Goal: Information Seeking & Learning: Learn about a topic

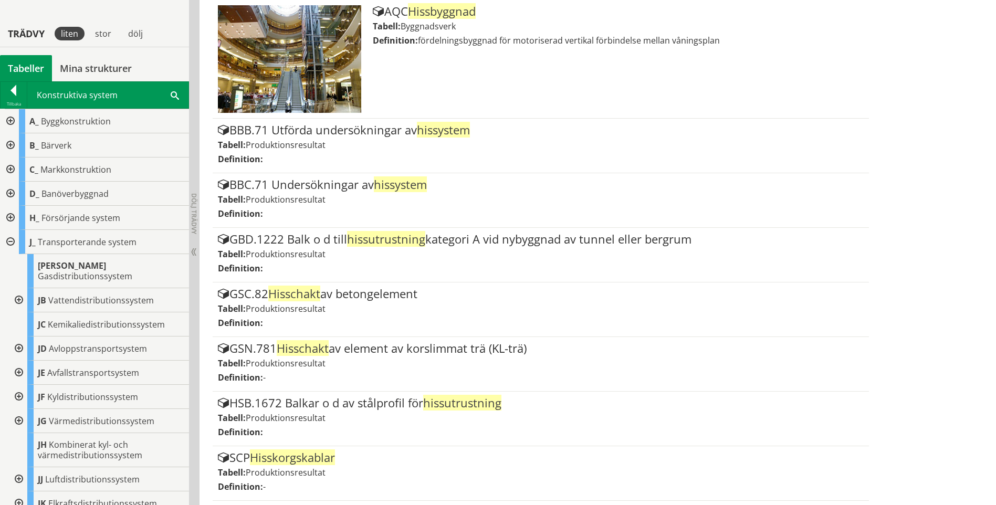
scroll to position [1011, 0]
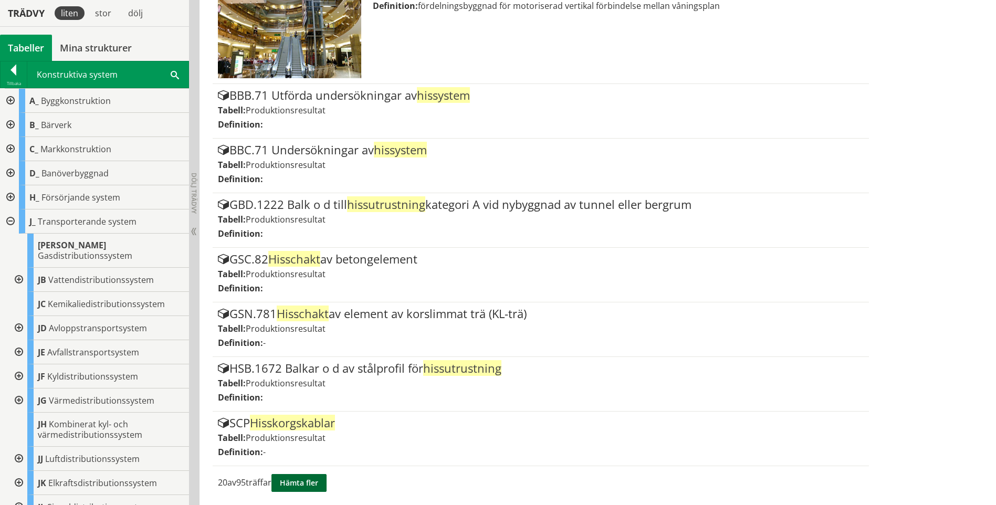
click at [318, 487] on button "Hämta fler" at bounding box center [299, 483] width 55 height 18
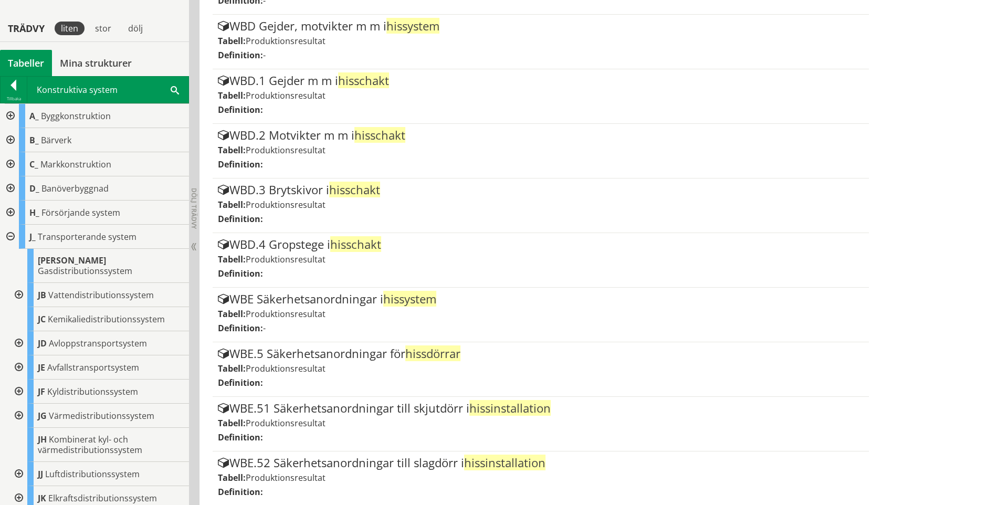
scroll to position [2104, 0]
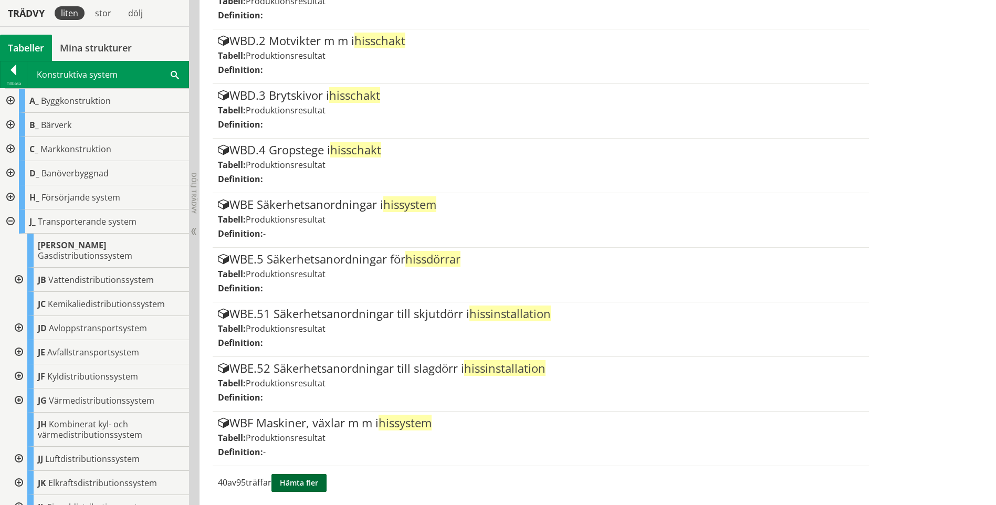
click at [322, 486] on button "Hämta fler" at bounding box center [299, 483] width 55 height 18
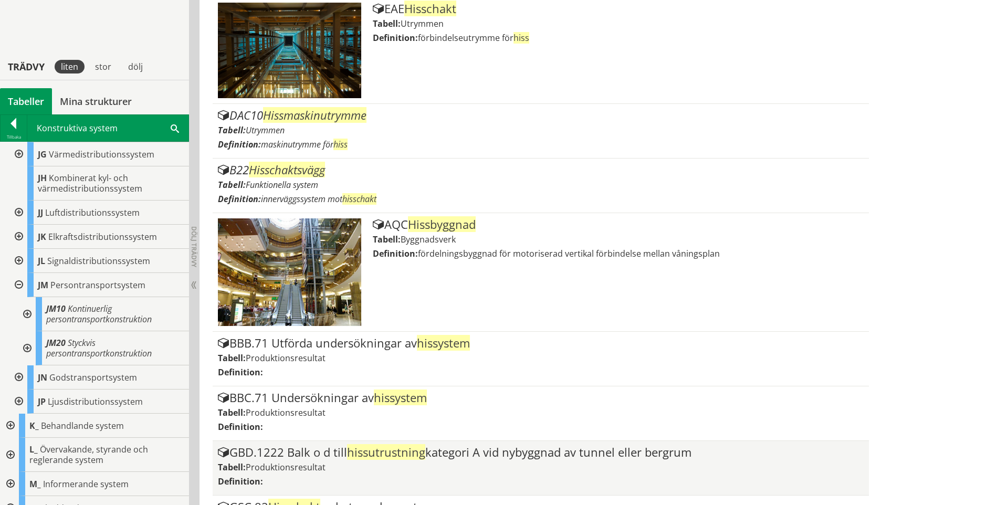
scroll to position [945, 0]
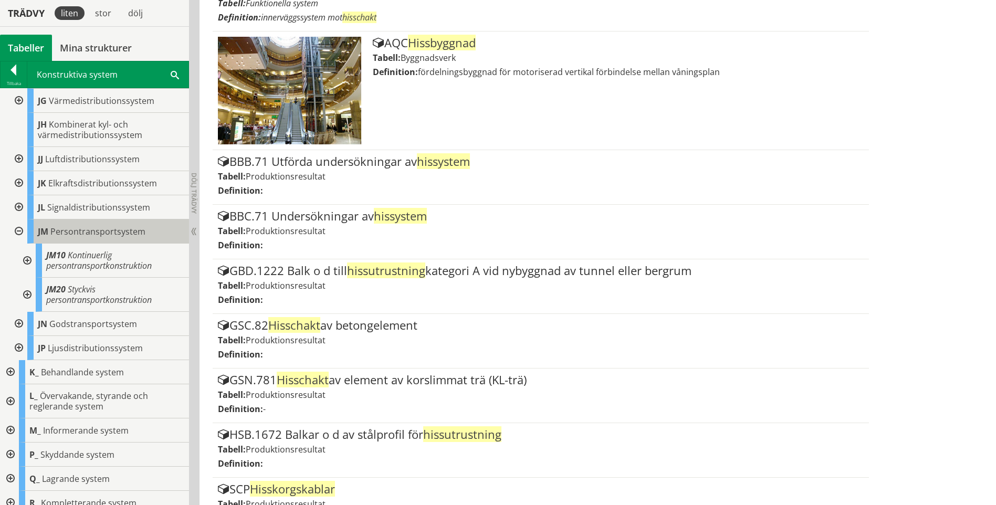
click at [85, 226] on span "Persontransportsystem" at bounding box center [97, 232] width 95 height 12
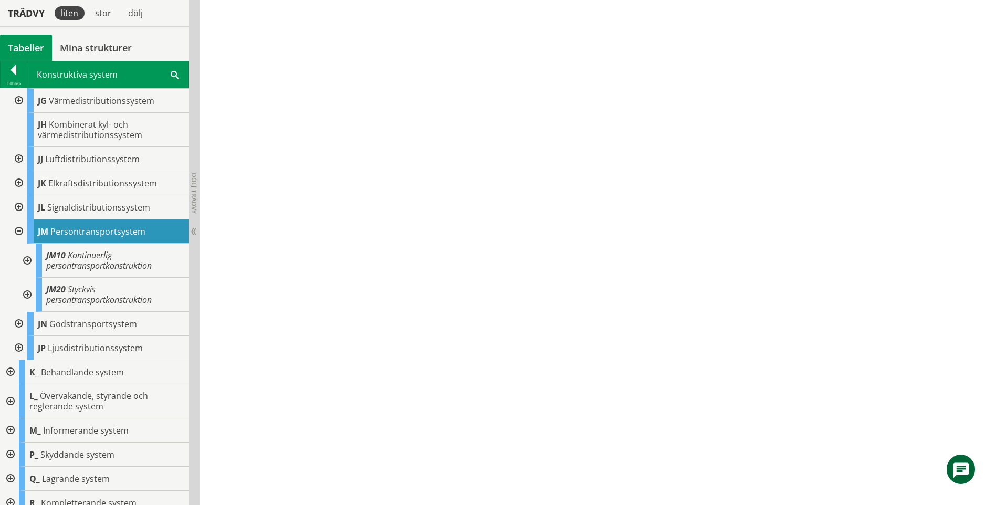
click at [28, 282] on div at bounding box center [26, 295] width 19 height 34
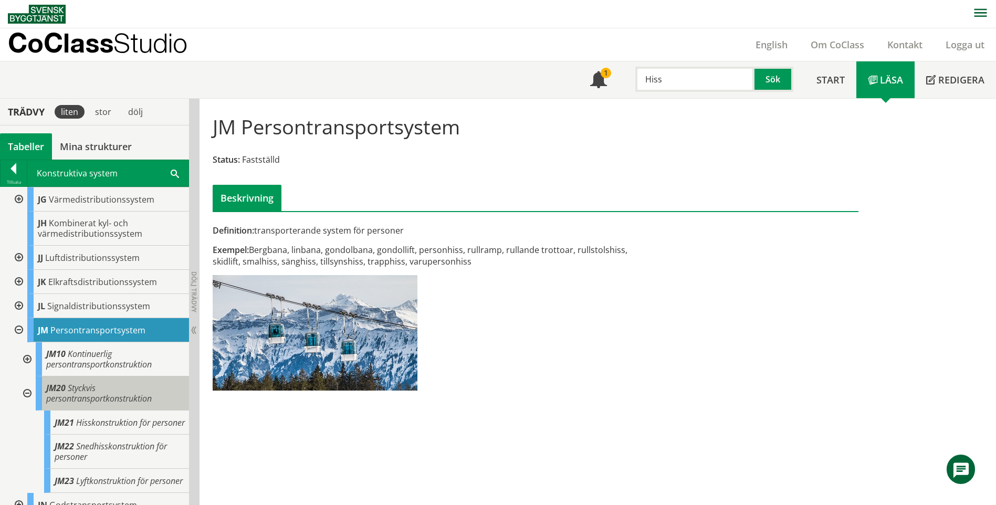
click at [120, 384] on span "Styckvis persontransportkonstruktion" at bounding box center [99, 393] width 106 height 22
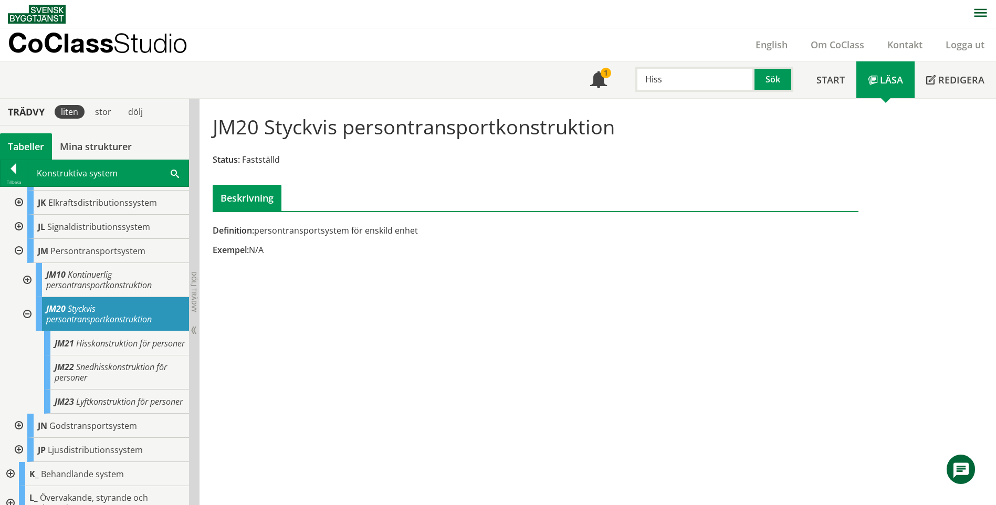
scroll to position [405, 0]
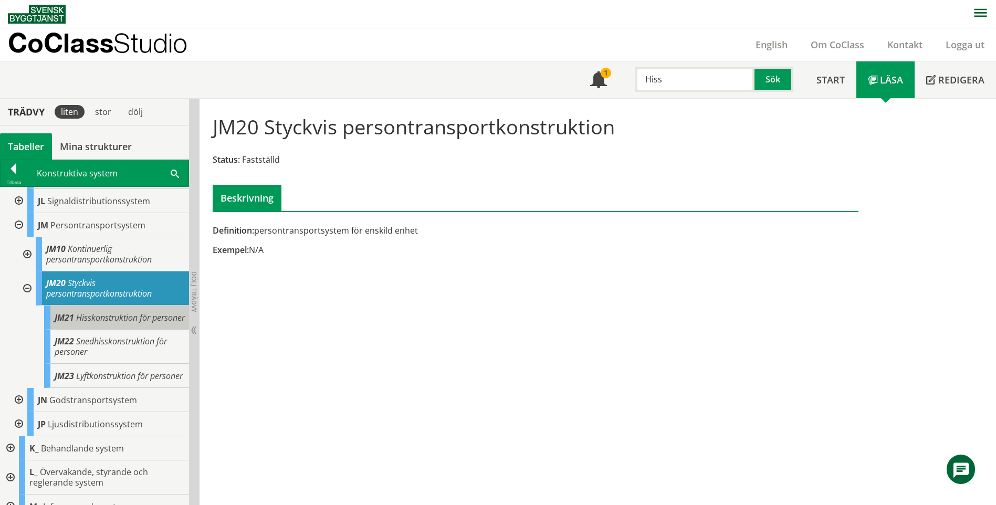
click at [117, 325] on div "JM21 Hisskonstruktion för personer" at bounding box center [116, 318] width 145 height 24
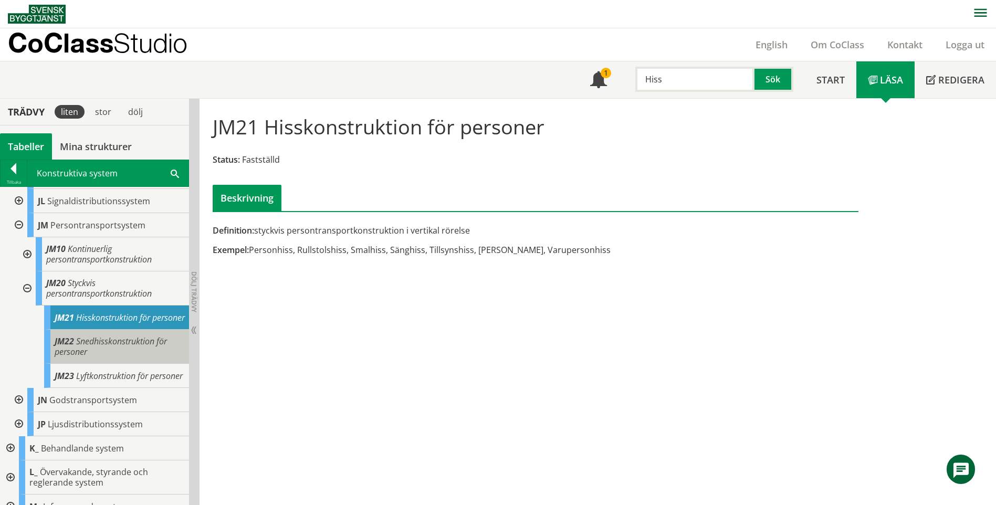
click at [126, 357] on div "JM22 Snedhisskonstruktion för personer" at bounding box center [116, 347] width 145 height 34
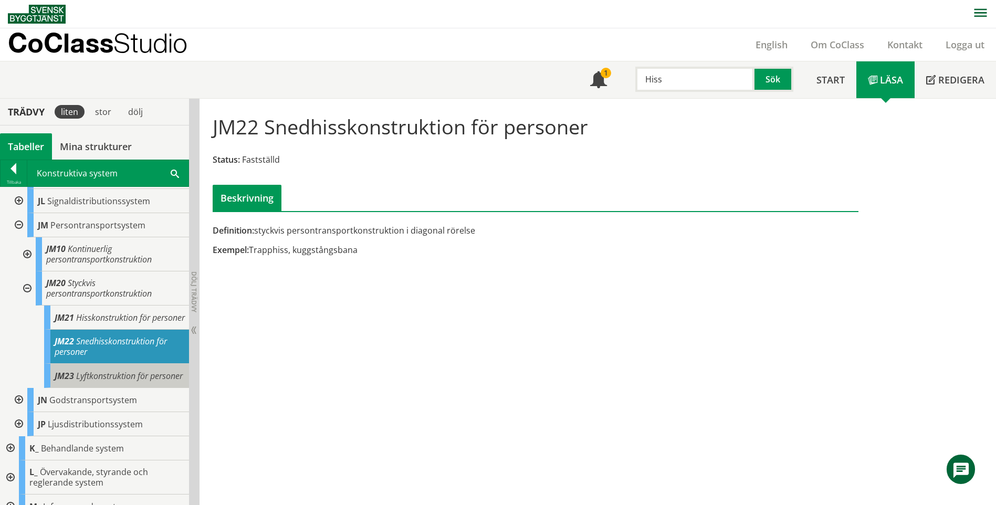
click at [127, 371] on span "Lyftkonstruktion för personer" at bounding box center [129, 376] width 107 height 12
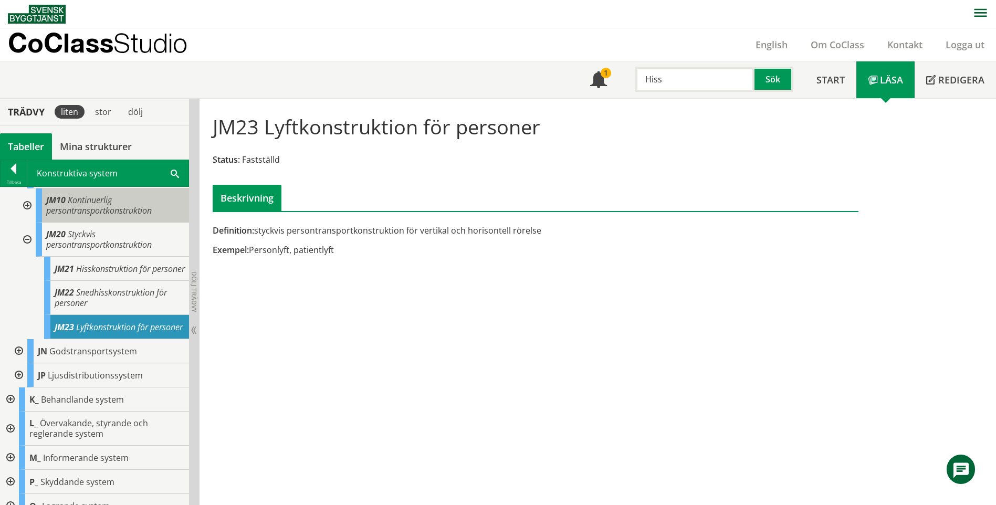
scroll to position [457, 0]
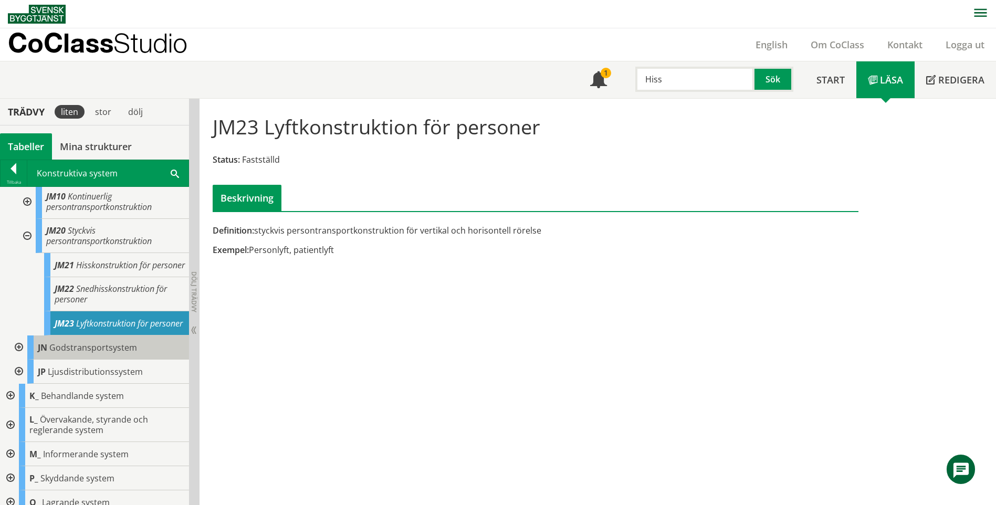
click at [125, 353] on span "Godstransportsystem" at bounding box center [93, 348] width 88 height 12
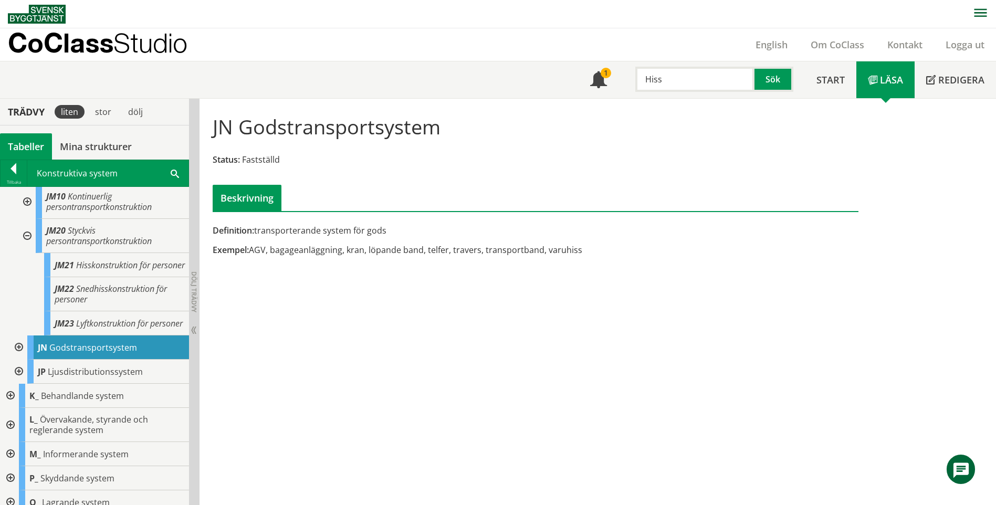
click at [22, 358] on div at bounding box center [17, 348] width 19 height 24
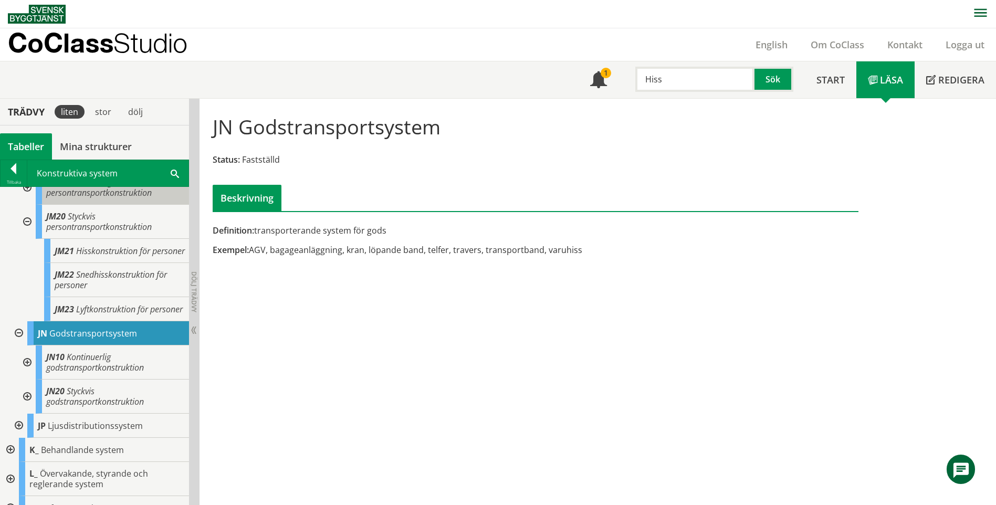
scroll to position [510, 0]
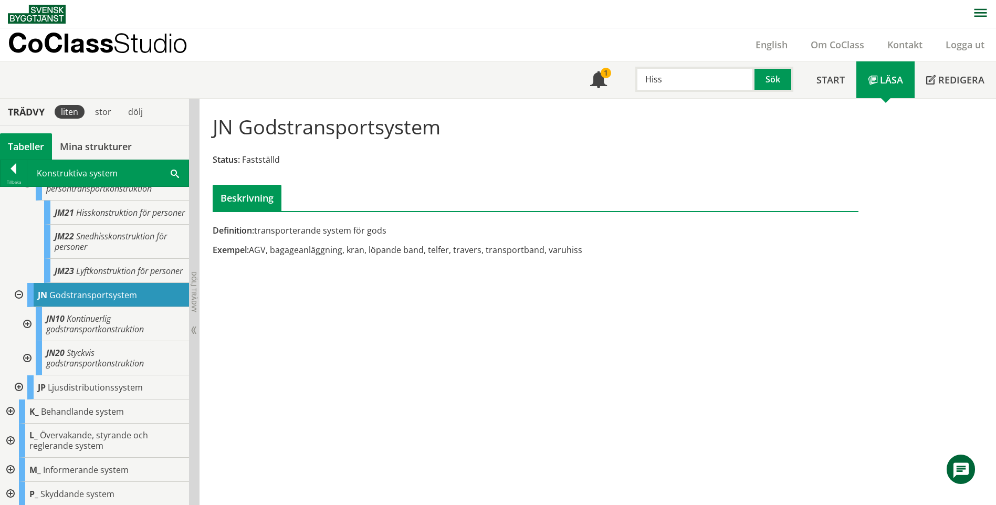
click at [25, 368] on div at bounding box center [26, 358] width 19 height 34
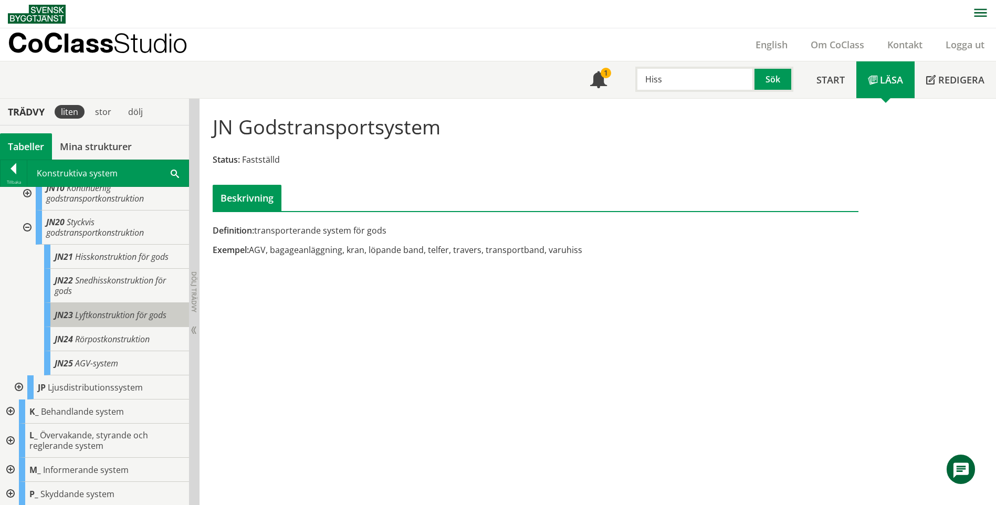
scroll to position [615, 0]
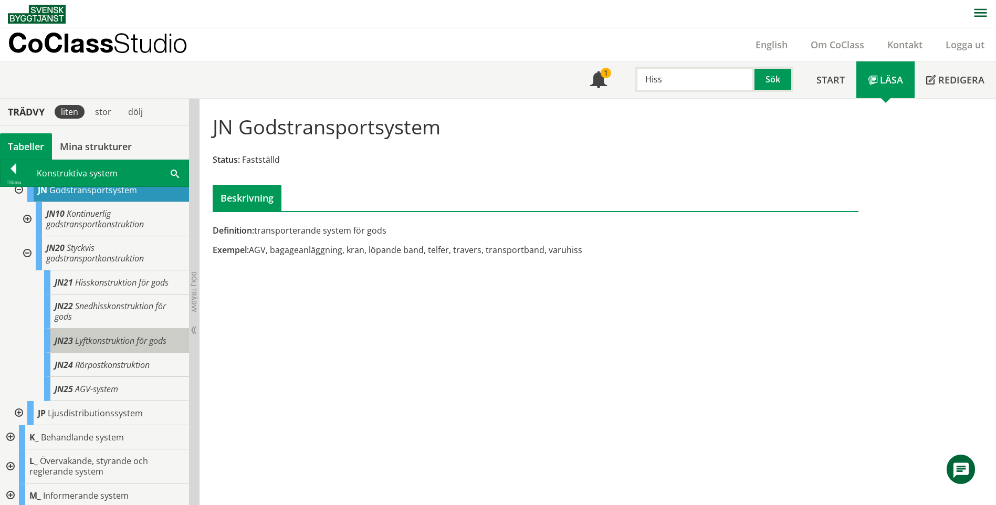
click at [103, 346] on span "Lyftkonstruktion för gods" at bounding box center [120, 341] width 91 height 12
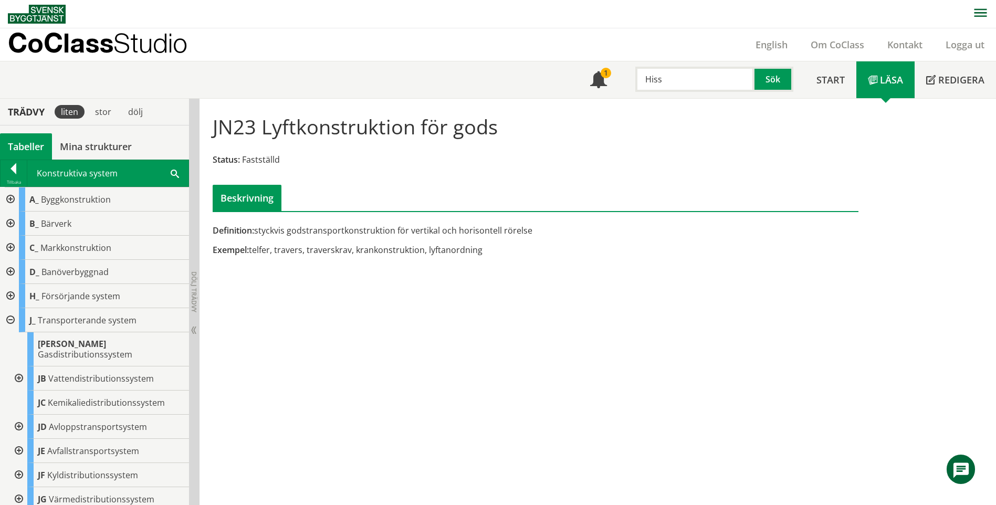
click at [672, 78] on input "Hiss" at bounding box center [694, 79] width 119 height 25
click at [568, 77] on div "Meny 1 Hiss Sök Start Läsa" at bounding box center [502, 79] width 988 height 37
type input "KM50"
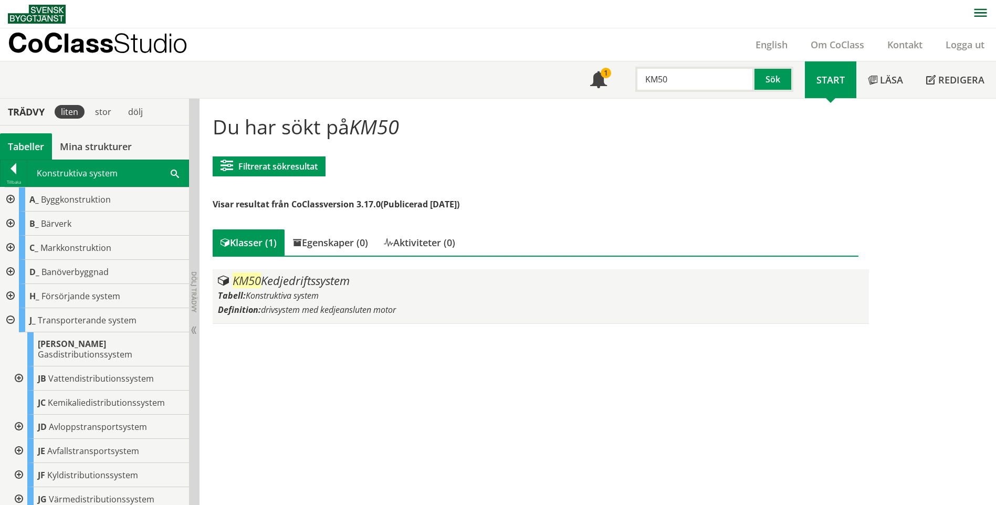
click at [317, 293] on span "Konstruktiva system" at bounding box center [282, 296] width 73 height 12
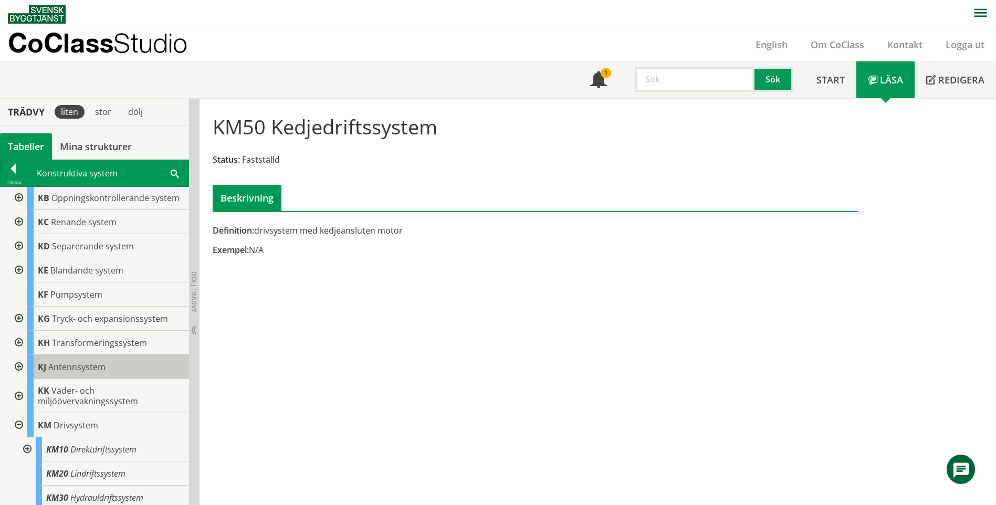
scroll to position [210, 0]
